Goal: Task Accomplishment & Management: Manage account settings

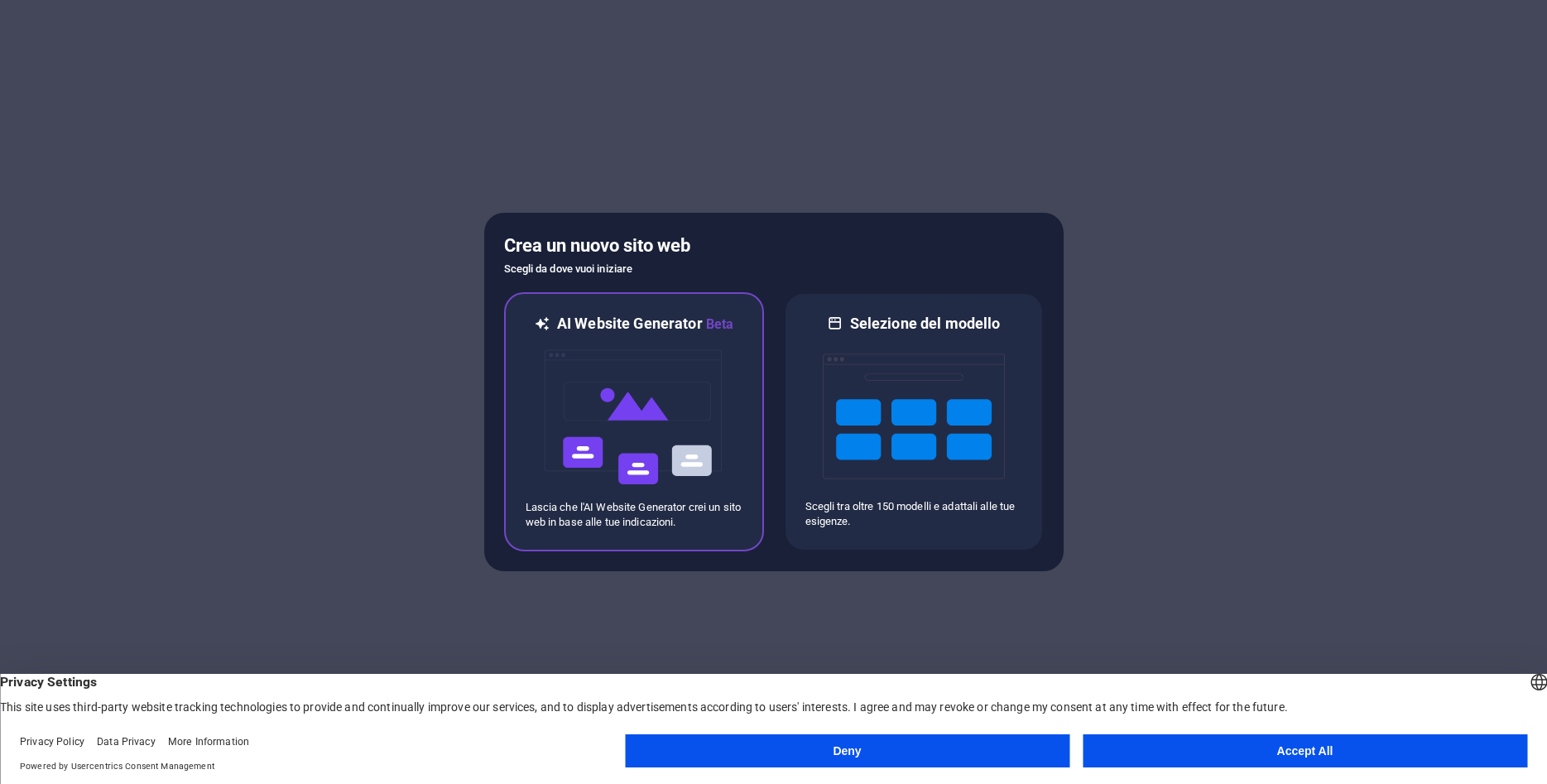
click at [664, 423] on img at bounding box center [634, 416] width 182 height 165
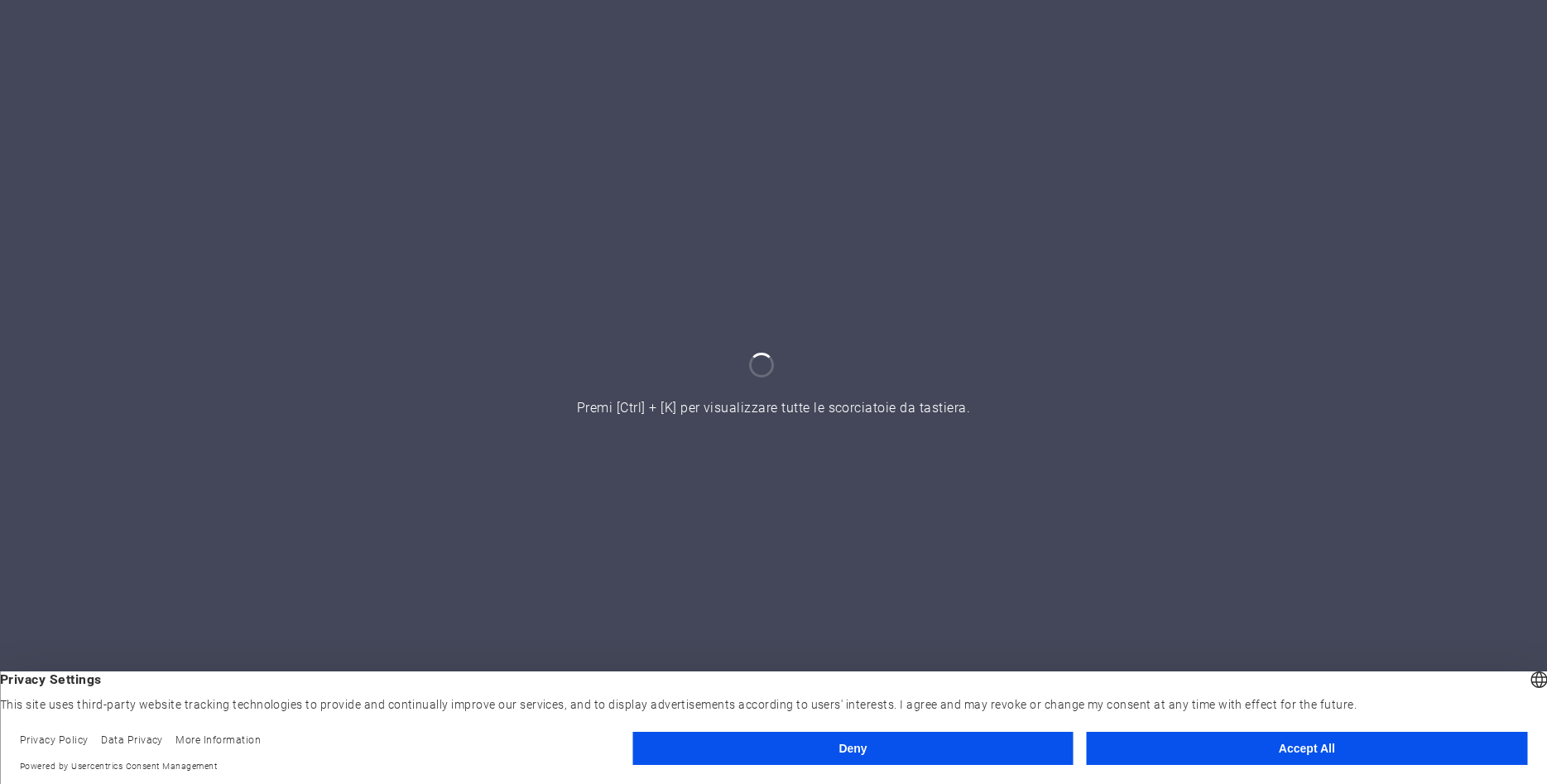
click at [1253, 748] on button "Accept All" at bounding box center [1306, 748] width 440 height 33
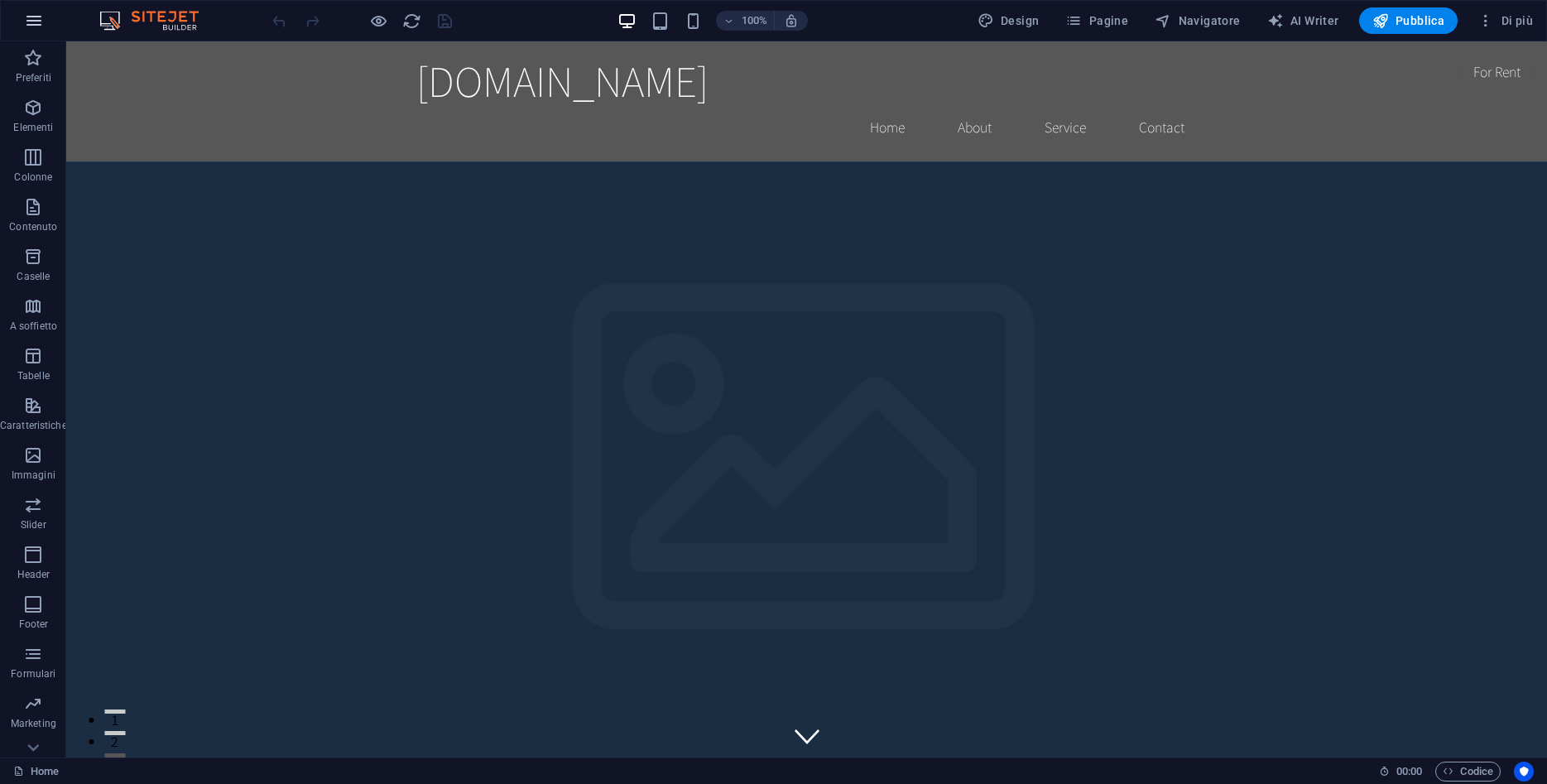
click at [32, 16] on icon "button" at bounding box center [34, 20] width 20 height 20
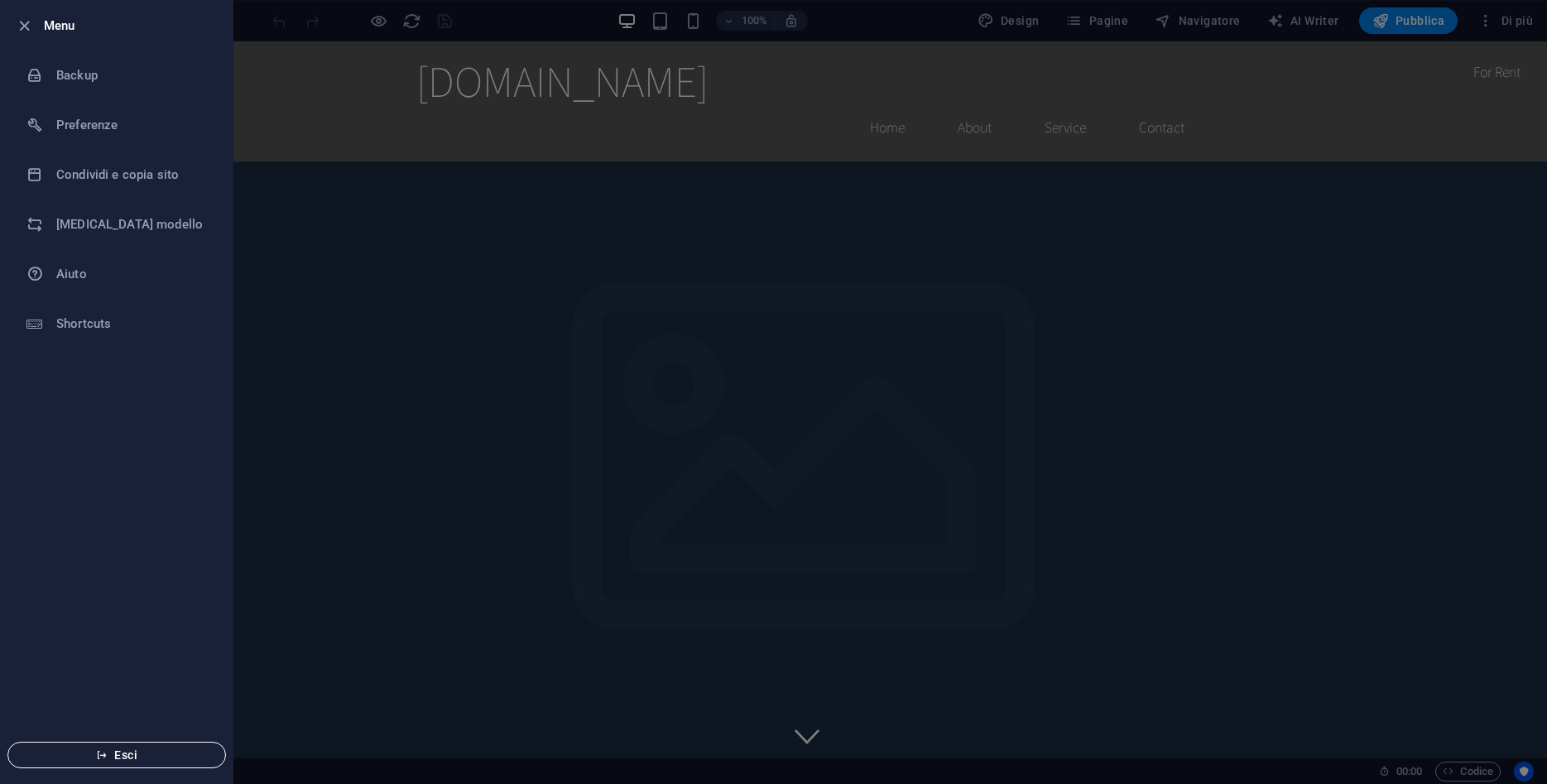
click at [146, 756] on span "Esci" at bounding box center [116, 755] width 190 height 13
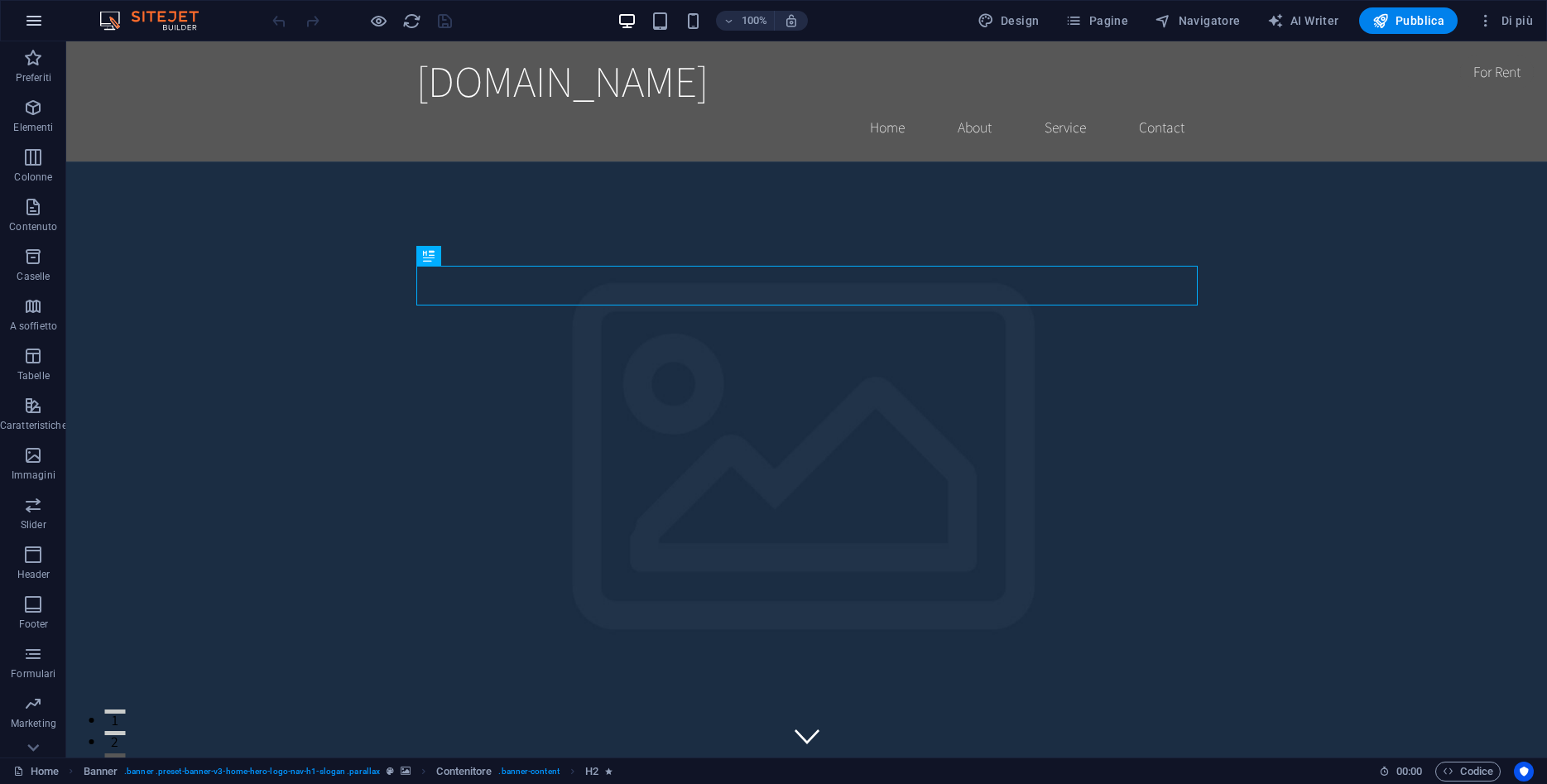
click at [43, 21] on icon "button" at bounding box center [34, 20] width 20 height 20
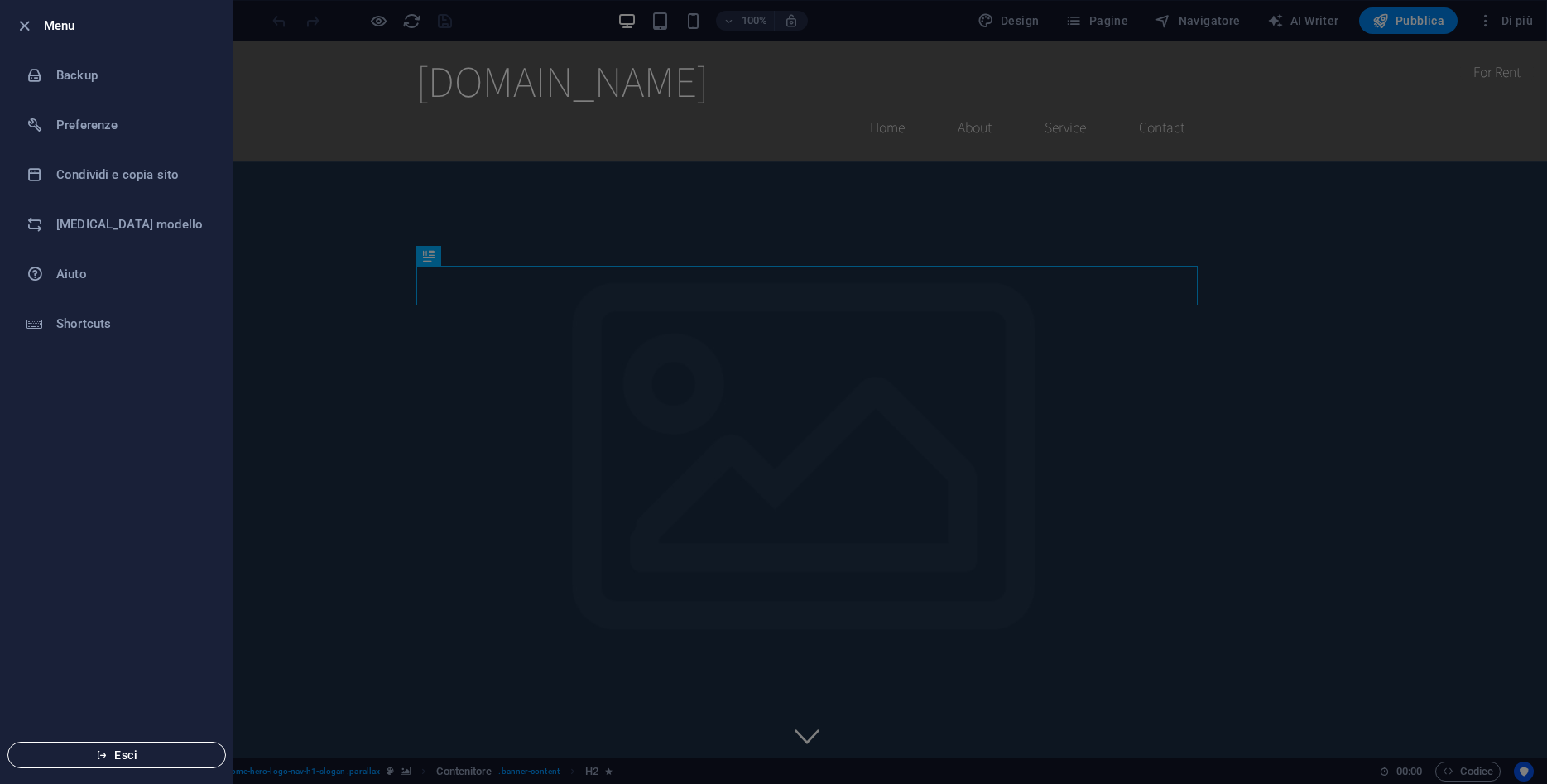
click at [159, 755] on span "Esci" at bounding box center [116, 755] width 190 height 13
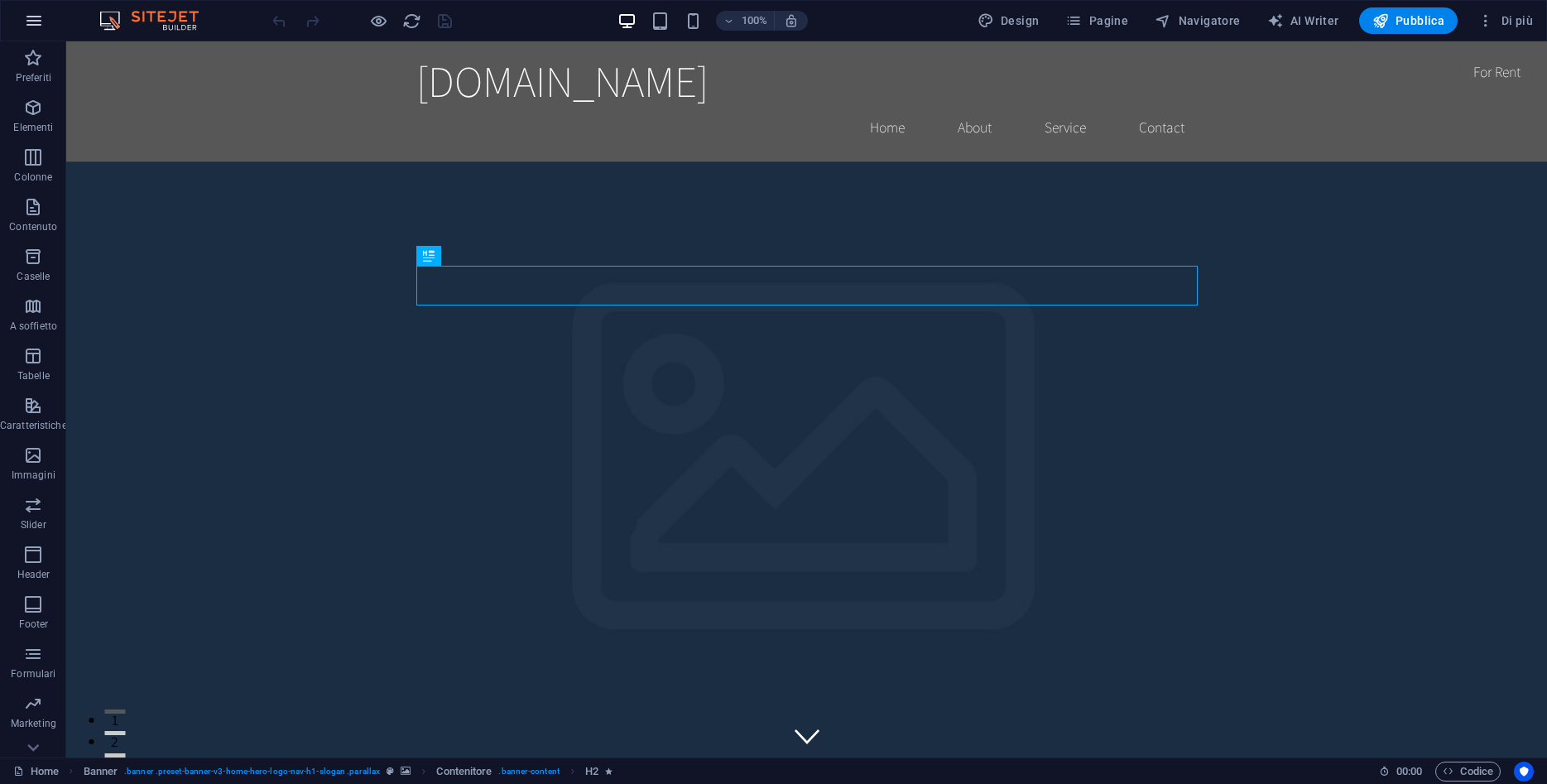
click at [35, 27] on icon "button" at bounding box center [34, 20] width 20 height 20
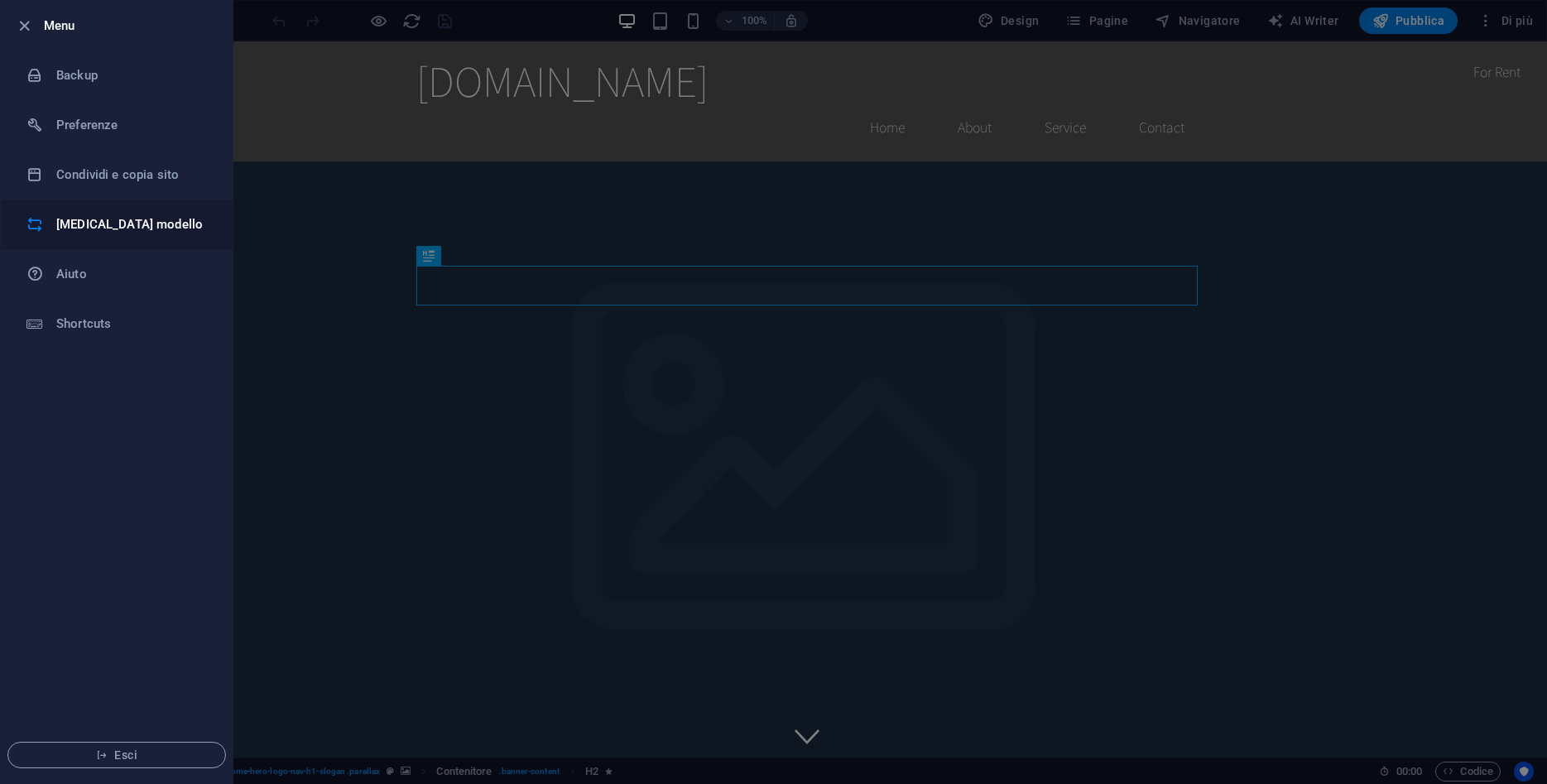
click at [113, 227] on h6 "[MEDICAL_DATA] modello" at bounding box center [133, 224] width 154 height 20
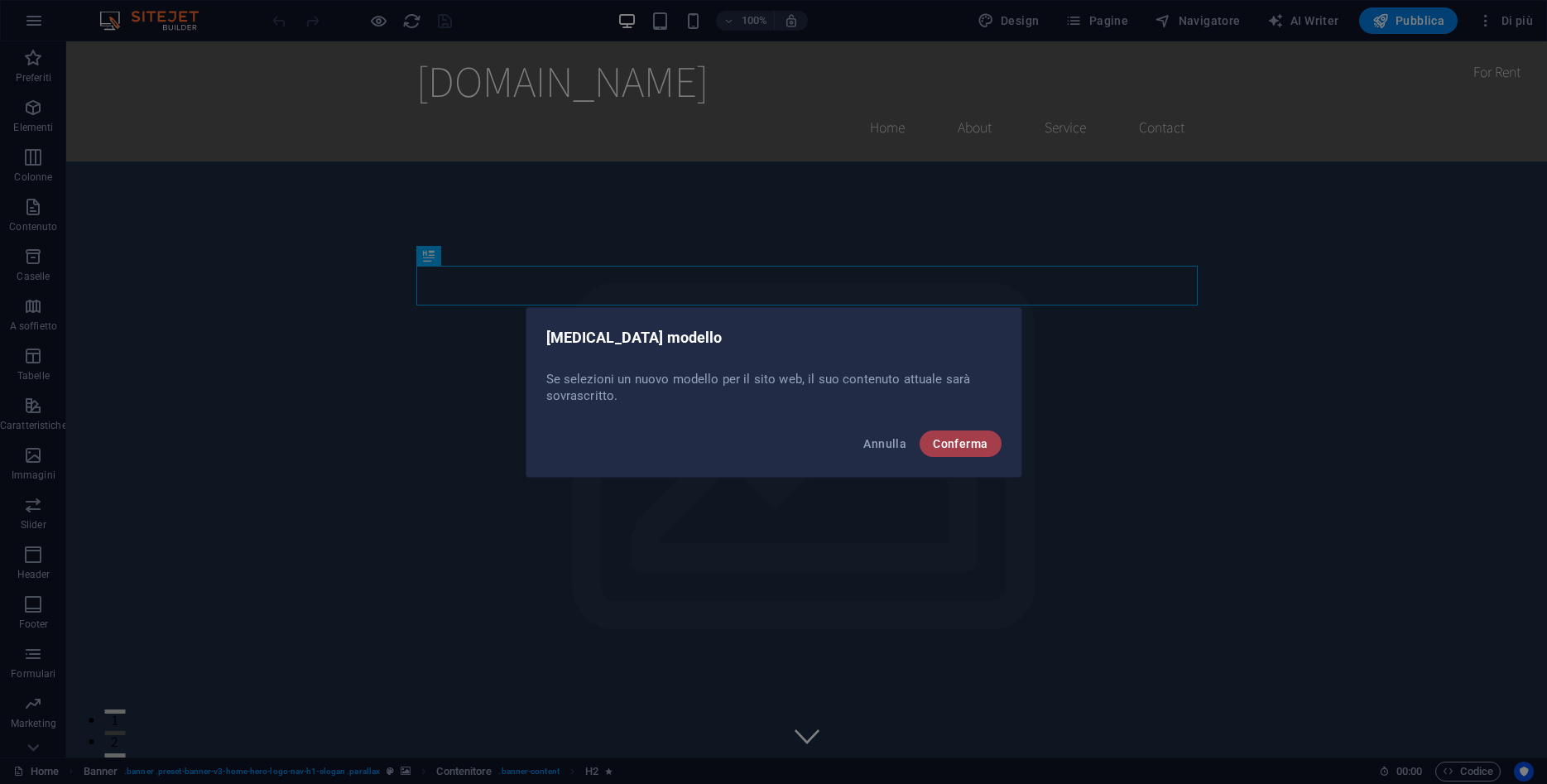
click at [964, 440] on span "Conferma" at bounding box center [960, 443] width 55 height 13
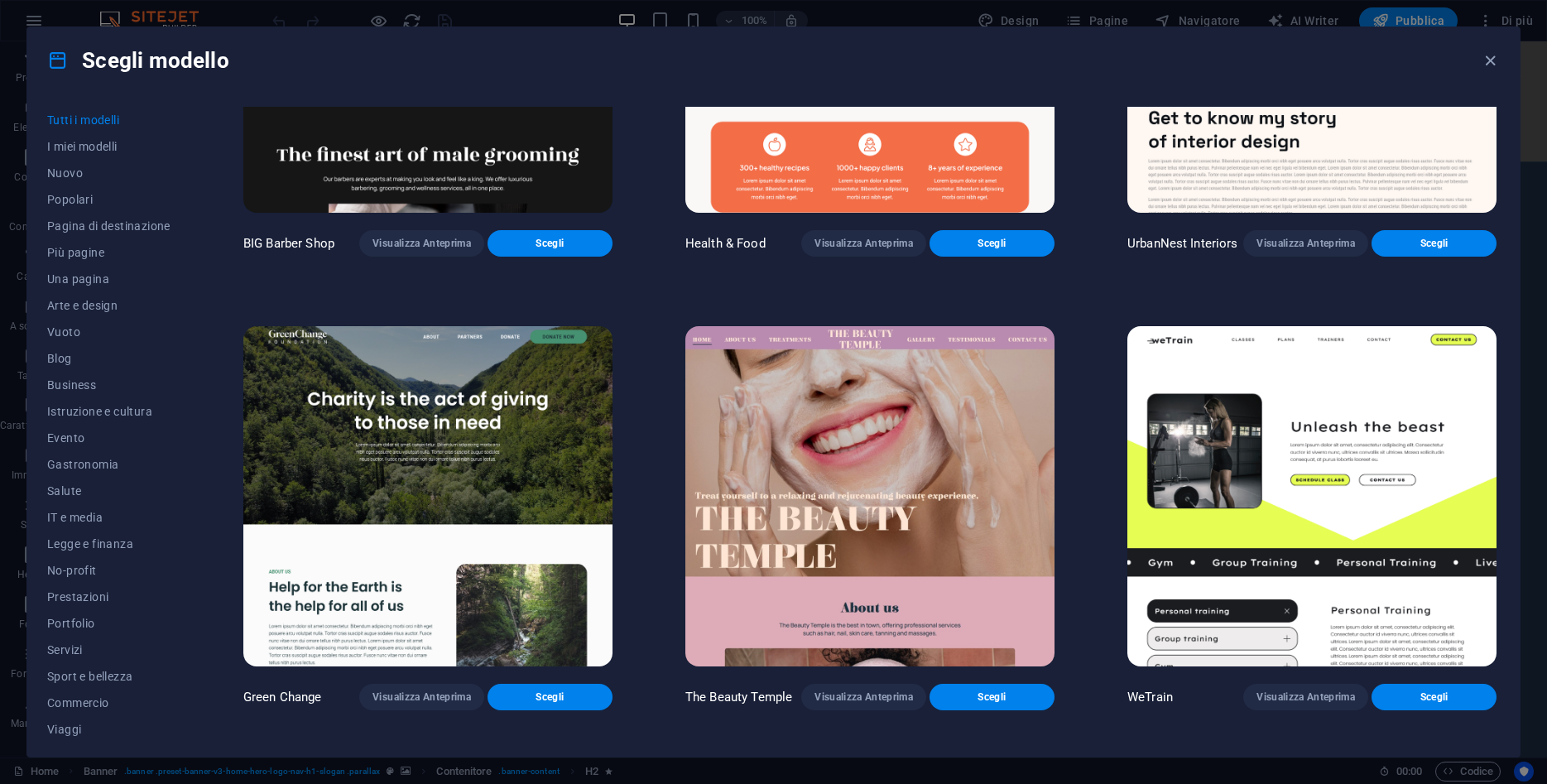
scroll to position [2532, 0]
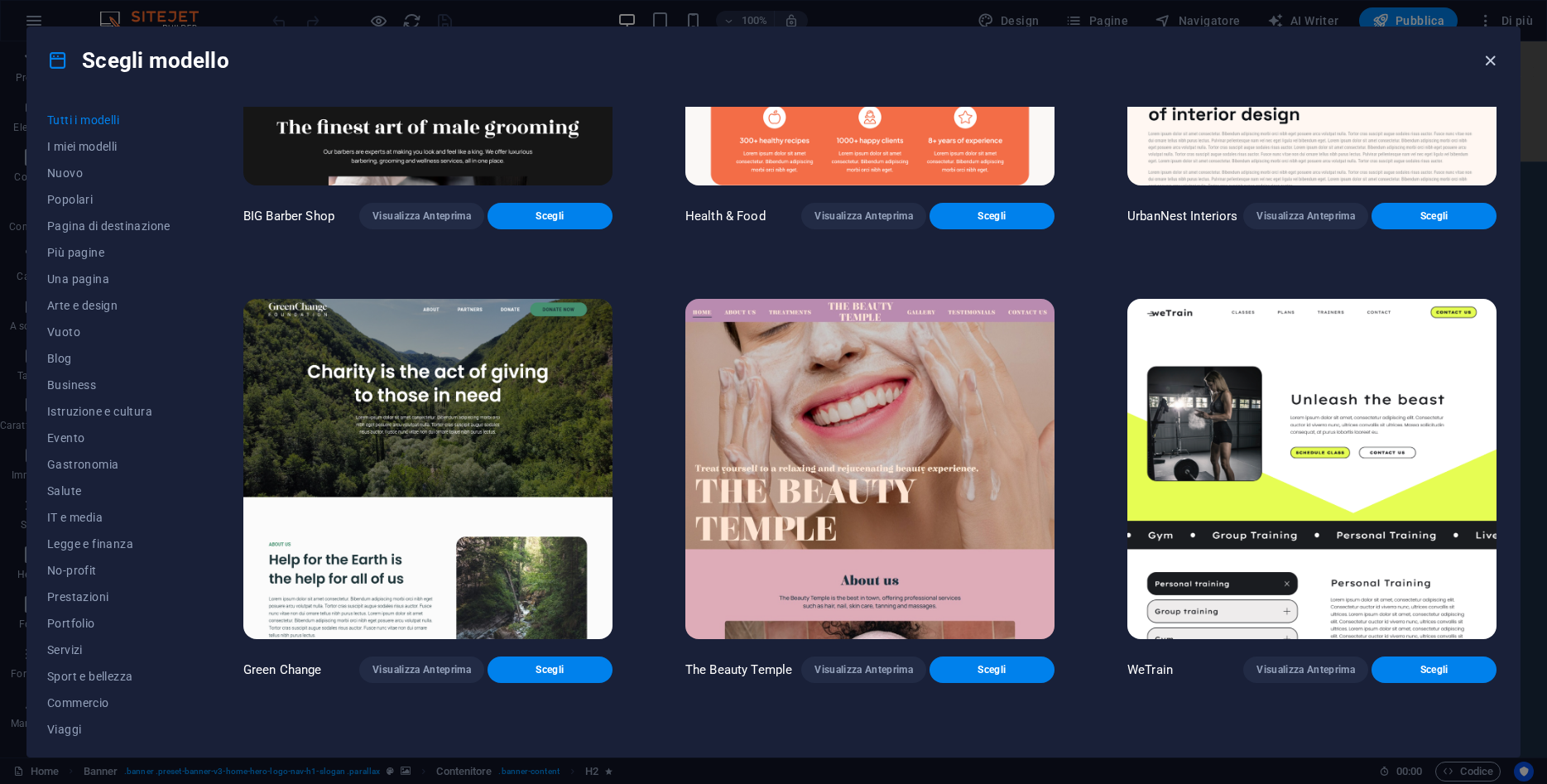
click at [1493, 63] on icon "button" at bounding box center [1490, 60] width 19 height 19
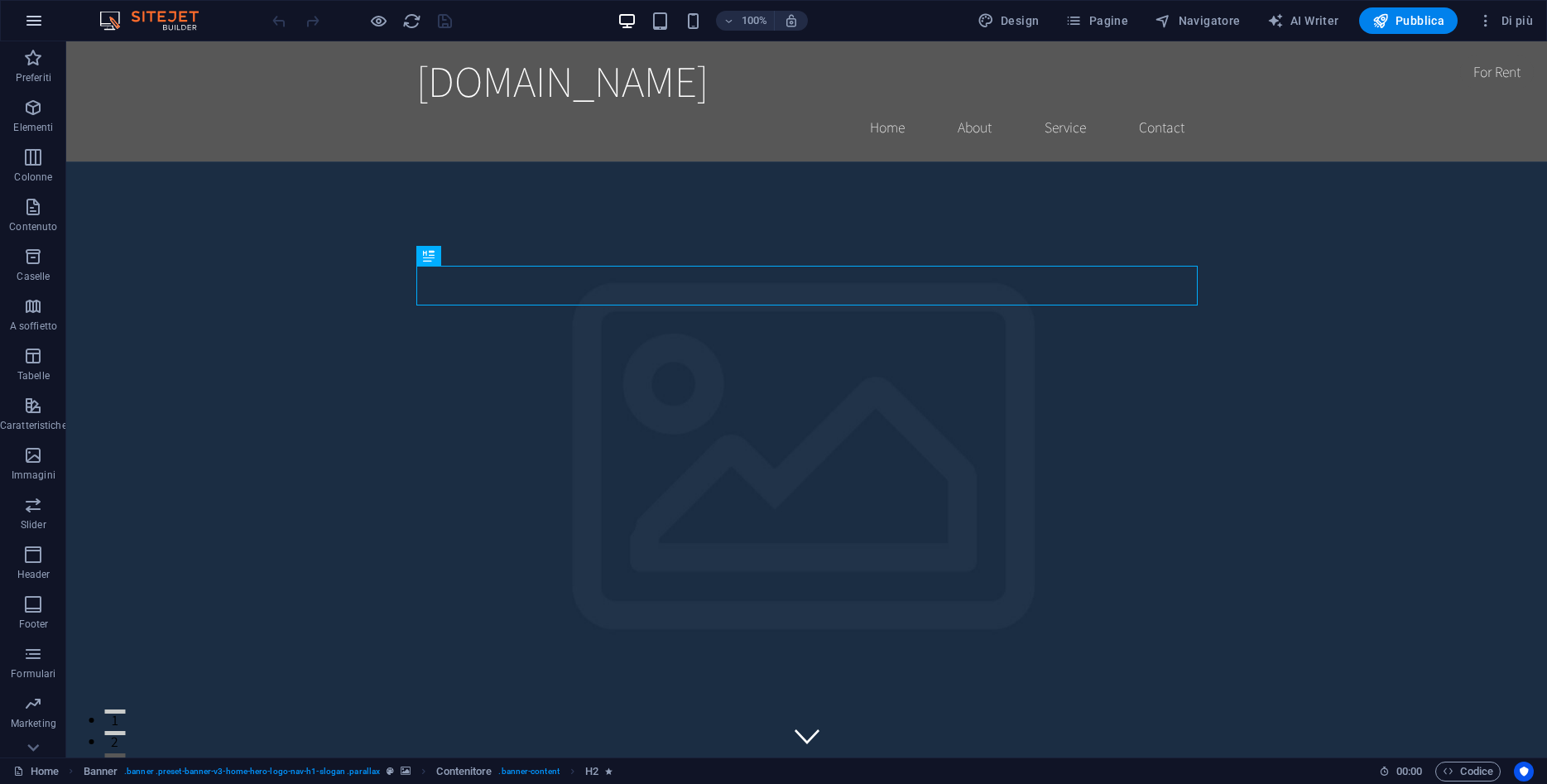
click at [38, 18] on icon "button" at bounding box center [34, 20] width 20 height 20
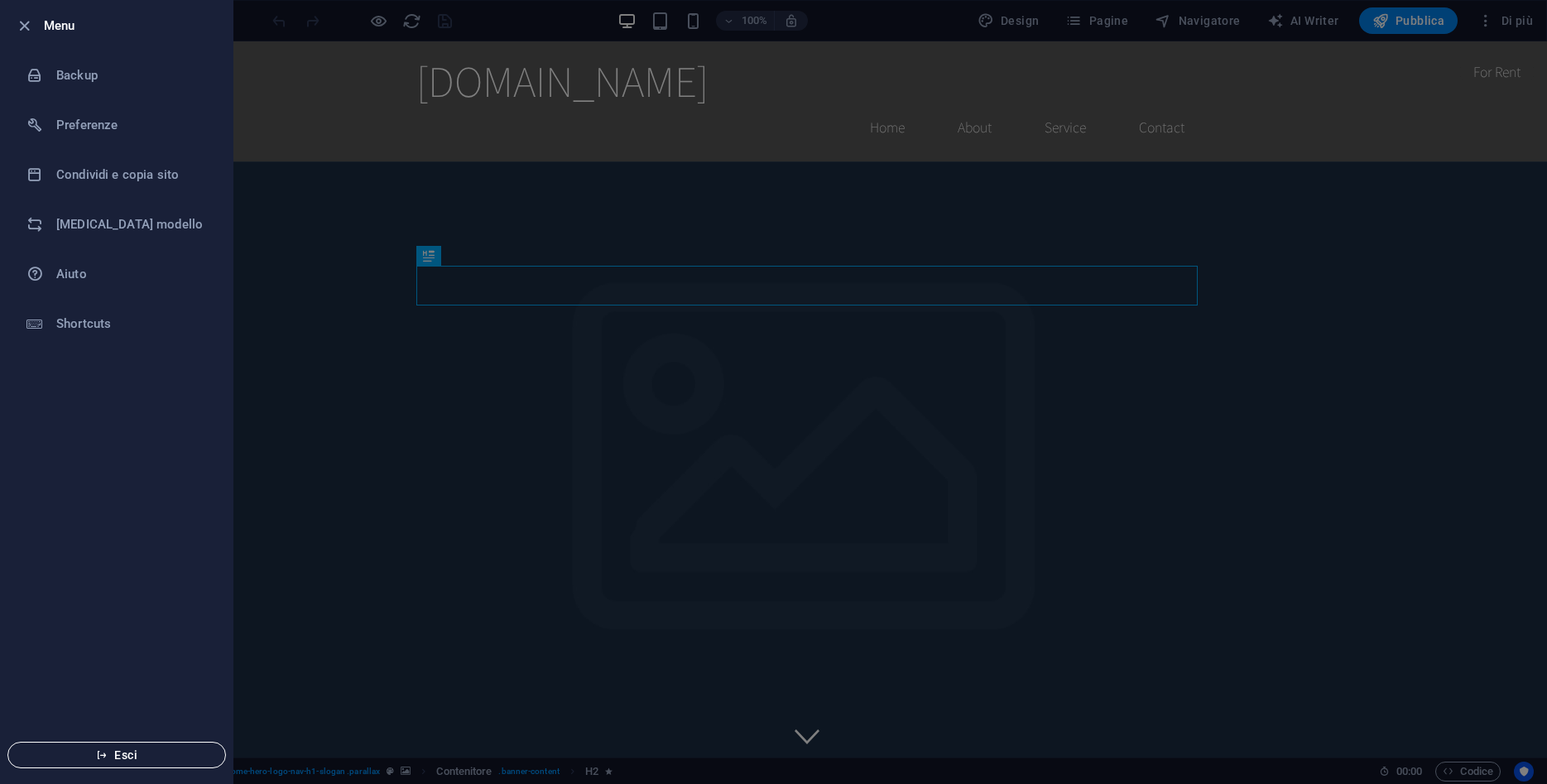
click at [132, 748] on button "Esci" at bounding box center [117, 755] width 219 height 27
